Goal: Check status: Check status

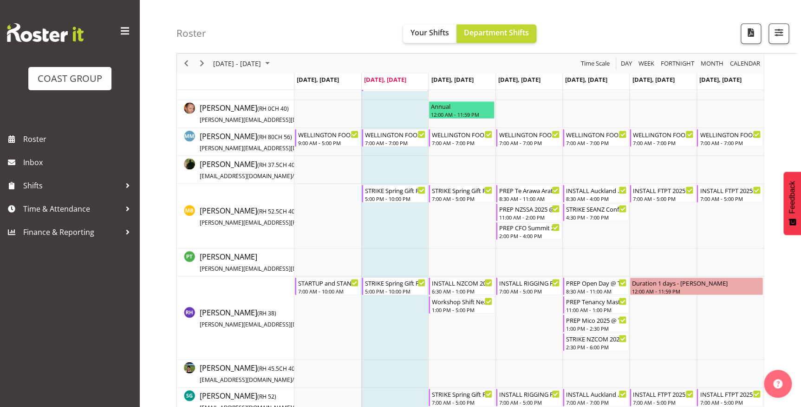
scroll to position [760, 0]
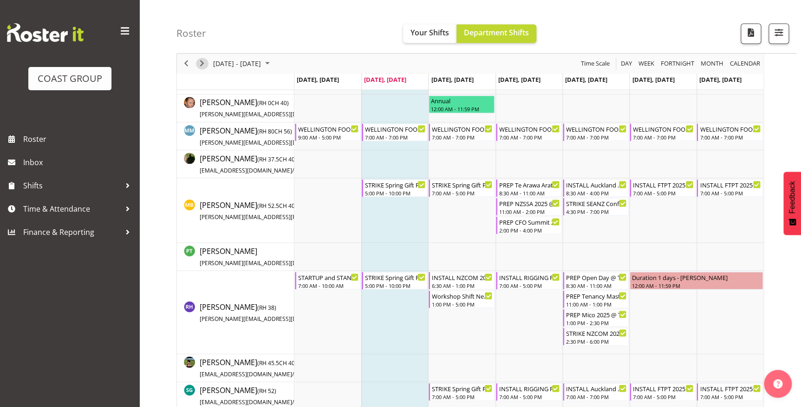
click at [202, 64] on span "Next" at bounding box center [202, 64] width 11 height 12
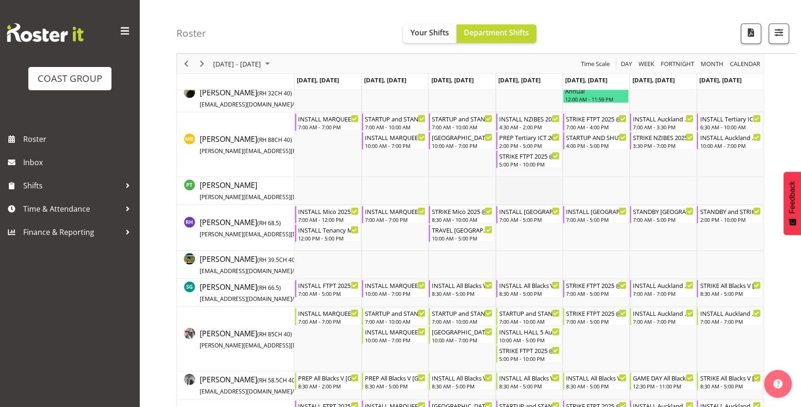
scroll to position [845, 0]
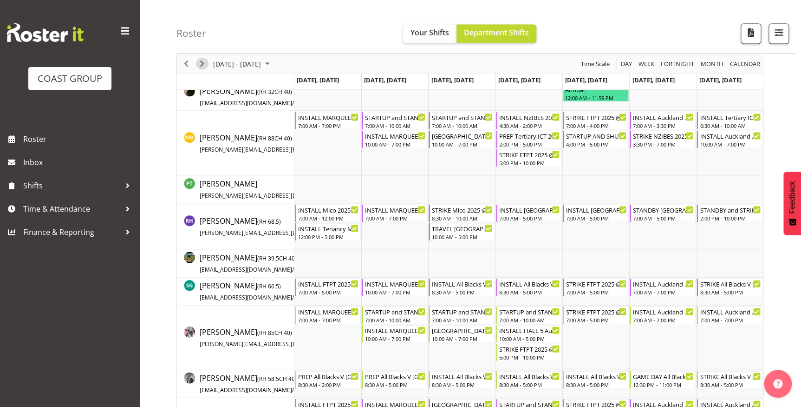
click at [199, 67] on span "Next" at bounding box center [202, 64] width 11 height 12
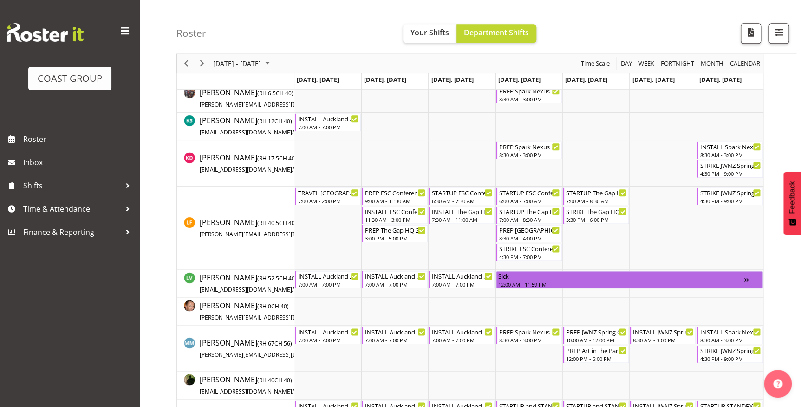
scroll to position [338, 0]
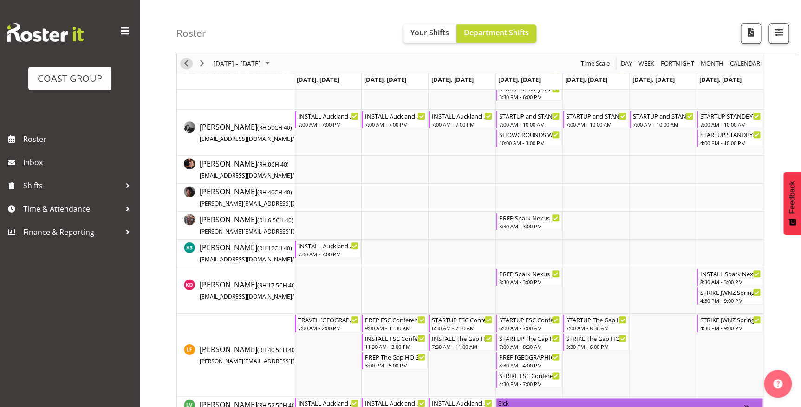
drag, startPoint x: 186, startPoint y: 66, endPoint x: 363, endPoint y: 111, distance: 182.8
click at [186, 65] on span "Previous" at bounding box center [186, 64] width 11 height 12
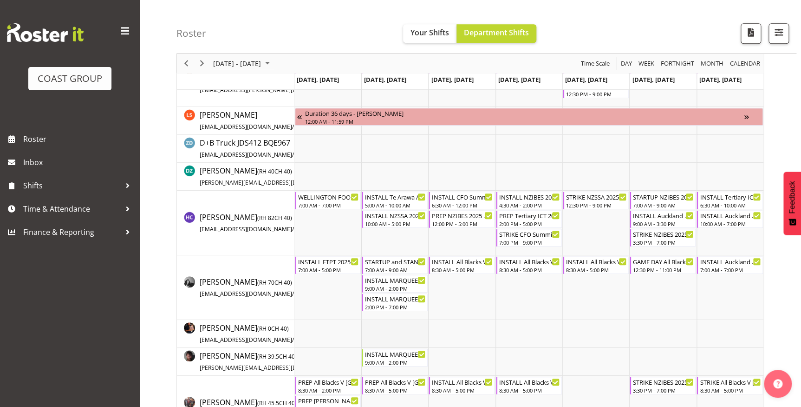
scroll to position [218, 0]
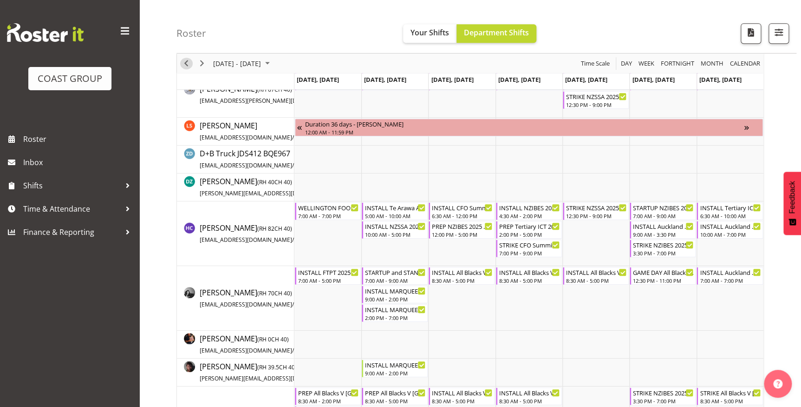
drag, startPoint x: 190, startPoint y: 63, endPoint x: 561, endPoint y: 215, distance: 400.7
click at [190, 64] on span "Previous" at bounding box center [186, 64] width 11 height 12
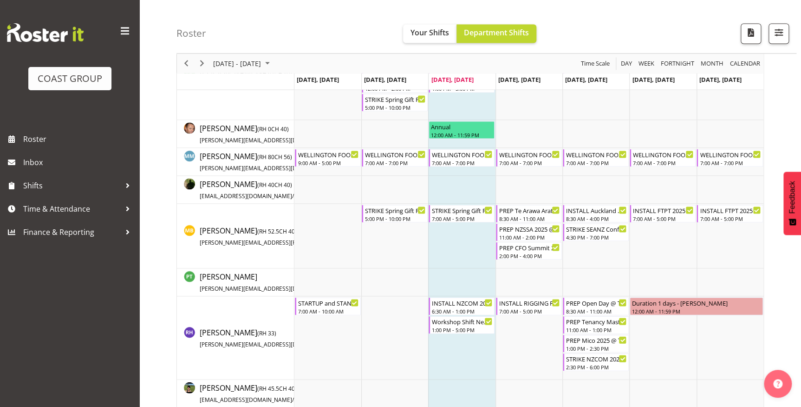
scroll to position [802, 0]
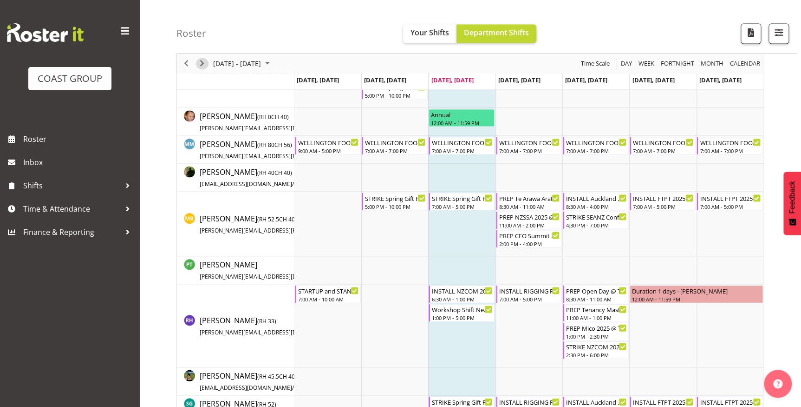
drag, startPoint x: 202, startPoint y: 65, endPoint x: 516, endPoint y: 138, distance: 321.9
click at [202, 65] on span "Next" at bounding box center [202, 64] width 11 height 12
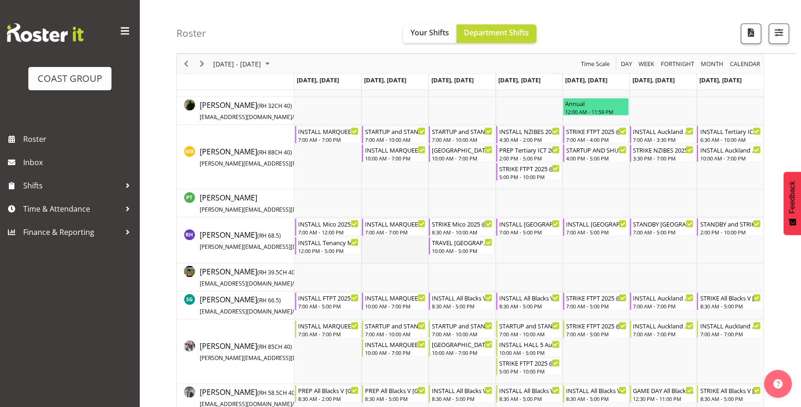
scroll to position [845, 0]
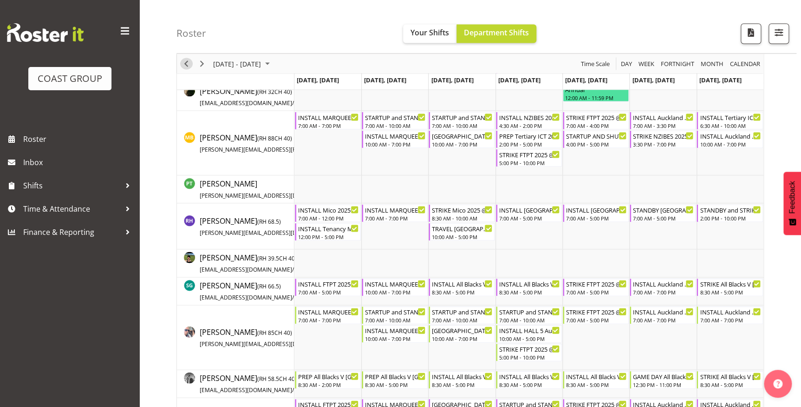
drag, startPoint x: 190, startPoint y: 67, endPoint x: 477, endPoint y: 190, distance: 312.2
click at [190, 67] on span "Previous" at bounding box center [186, 64] width 11 height 12
